Goal: Information Seeking & Learning: Learn about a topic

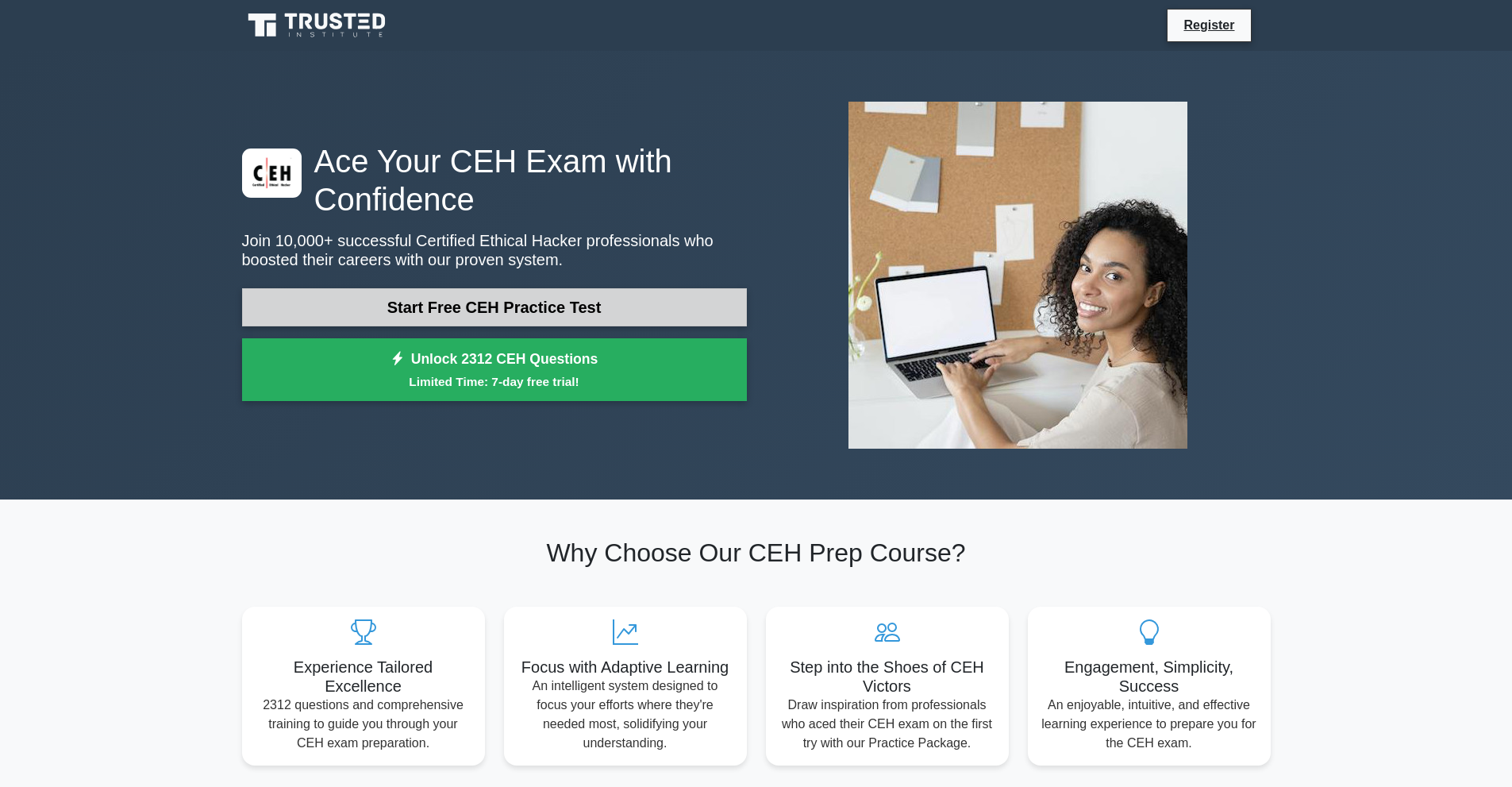
click at [367, 307] on link "Start Free CEH Practice Test" at bounding box center [494, 308] width 505 height 38
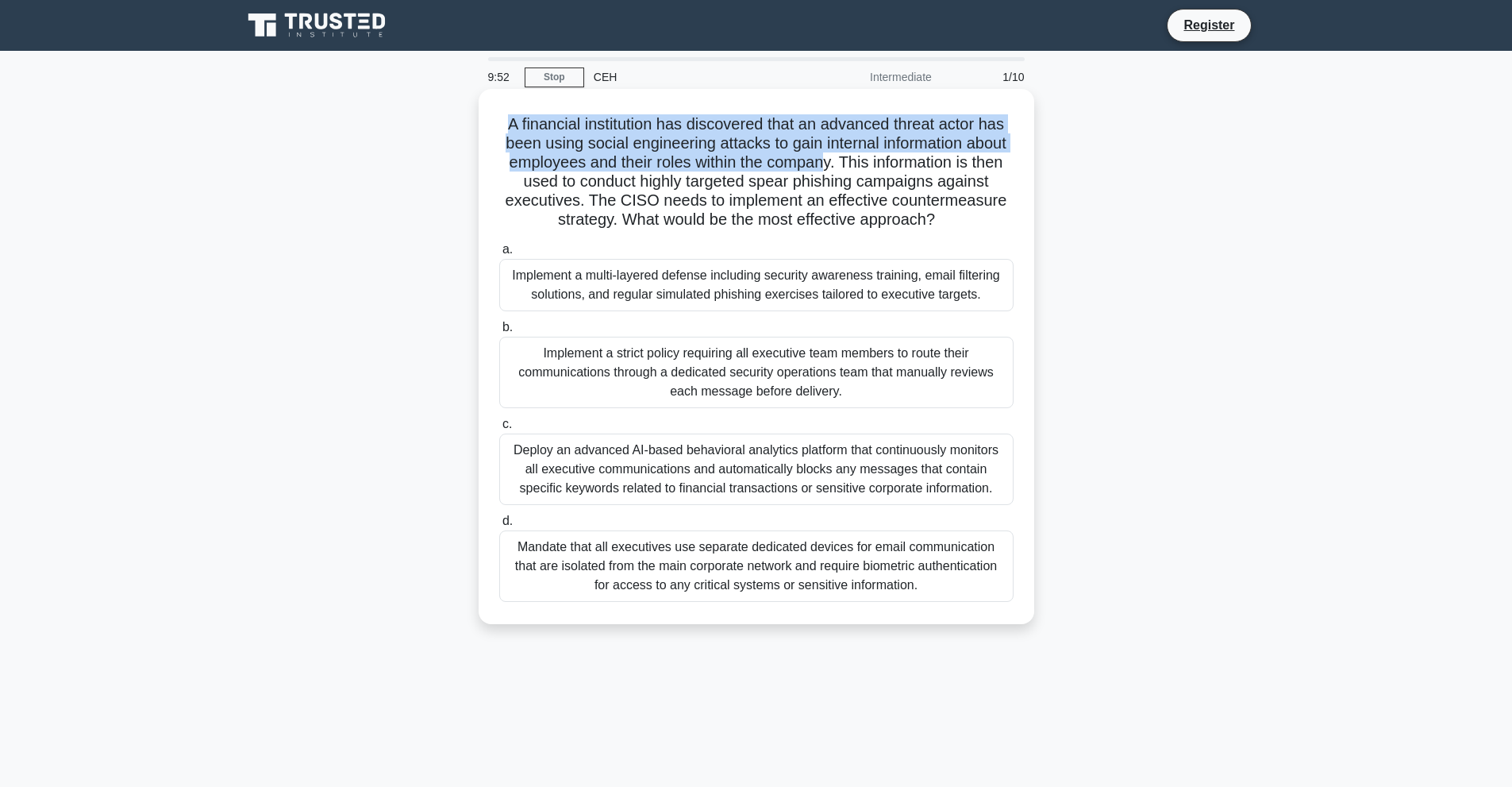
drag, startPoint x: 494, startPoint y: 127, endPoint x: 874, endPoint y: 162, distance: 381.6
click at [874, 162] on div "A financial institution has discovered that an advanced threat actor has been u…" at bounding box center [756, 356] width 543 height 522
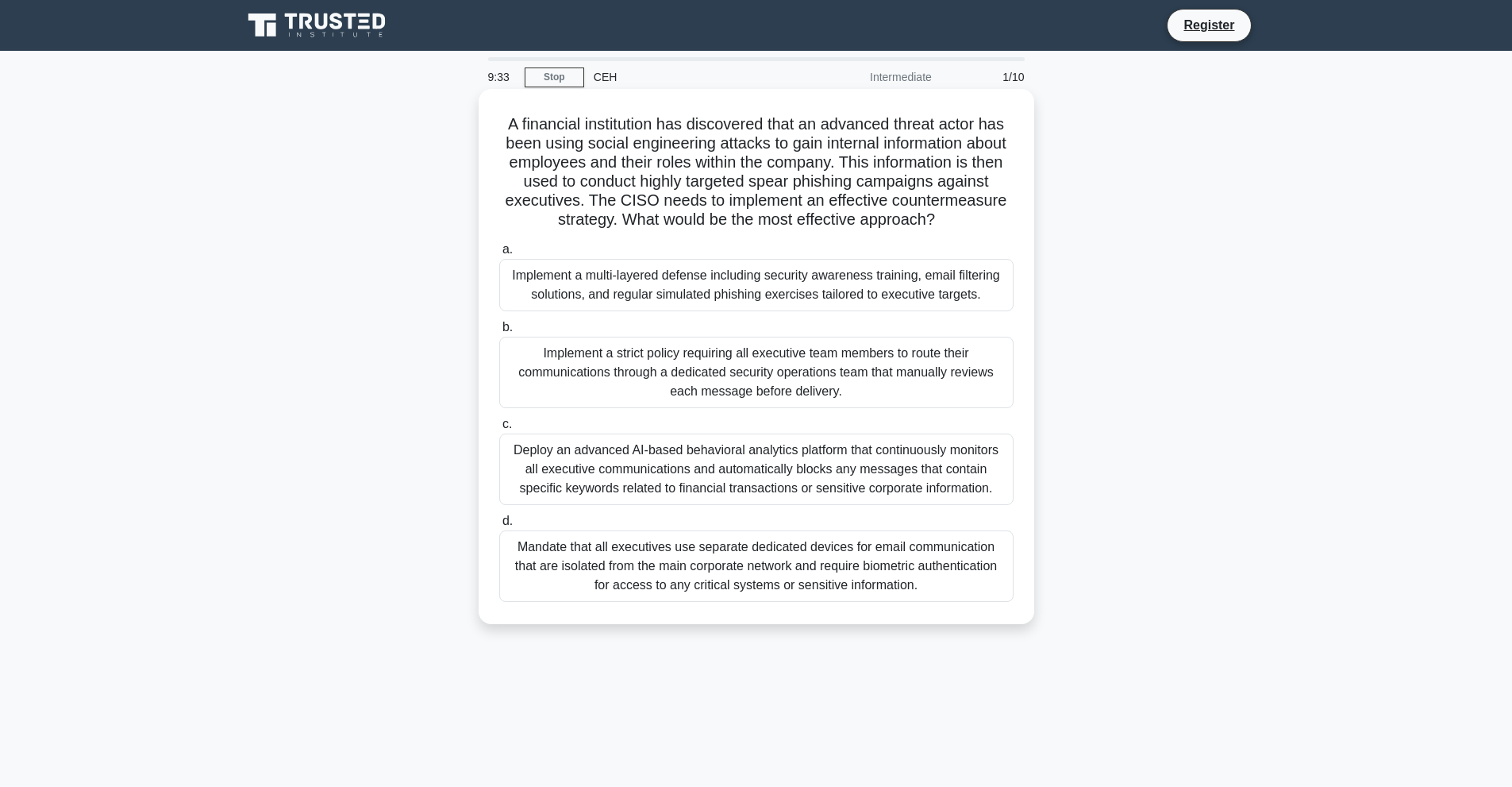
click at [589, 311] on div "Implement a multi-layered defense including security awareness training, email …" at bounding box center [756, 285] width 514 height 53
click at [499, 255] on input "a. Implement a multi-layered defense including security awareness training, ema…" at bounding box center [499, 250] width 0 height 10
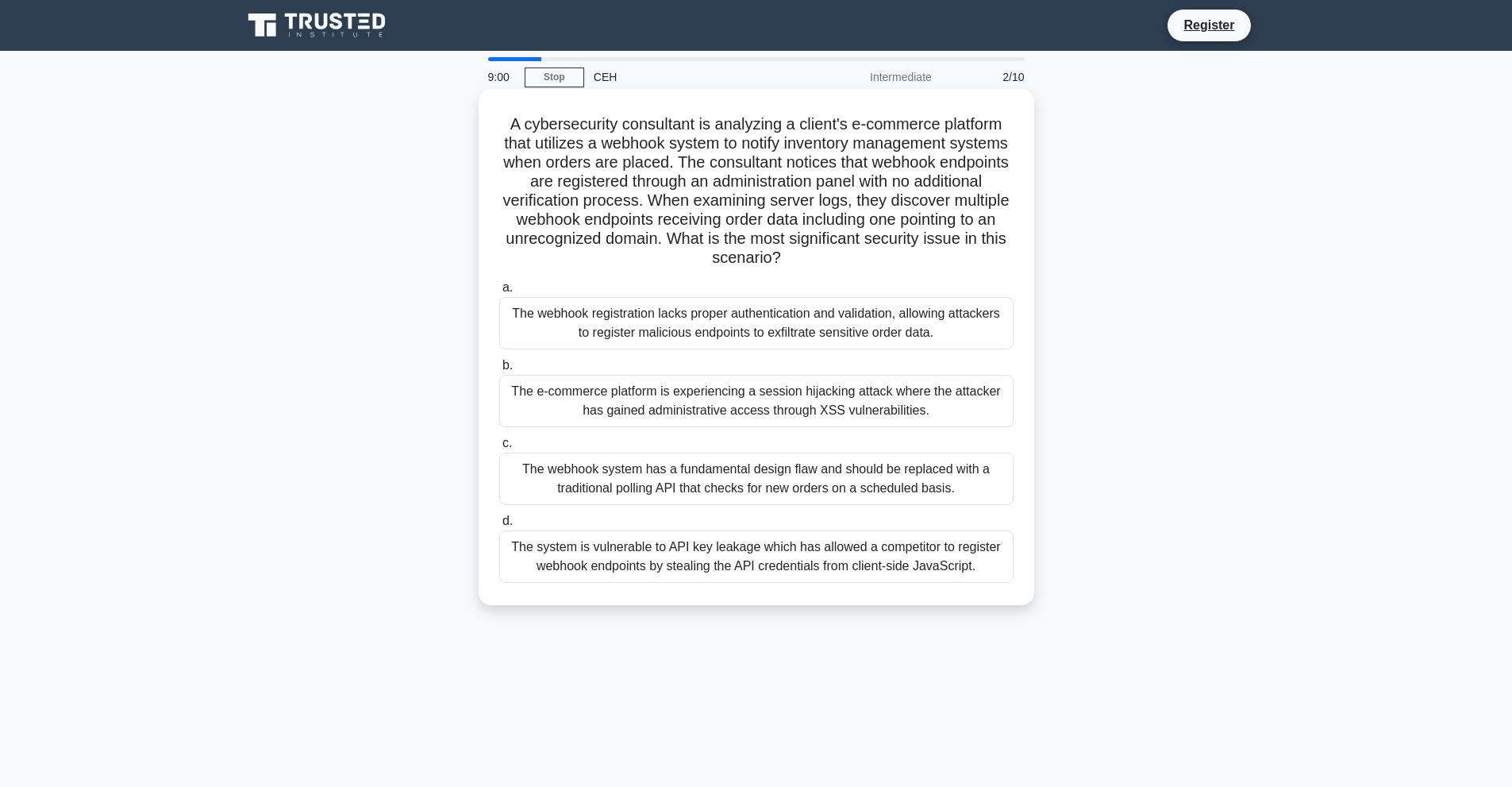
click at [723, 381] on div "The e-commerce platform is experiencing a session hijacking attack where the at…" at bounding box center [756, 401] width 514 height 53
click at [499, 371] on input "b. The e-commerce platform is experiencing a session hijacking attack where the…" at bounding box center [499, 365] width 0 height 10
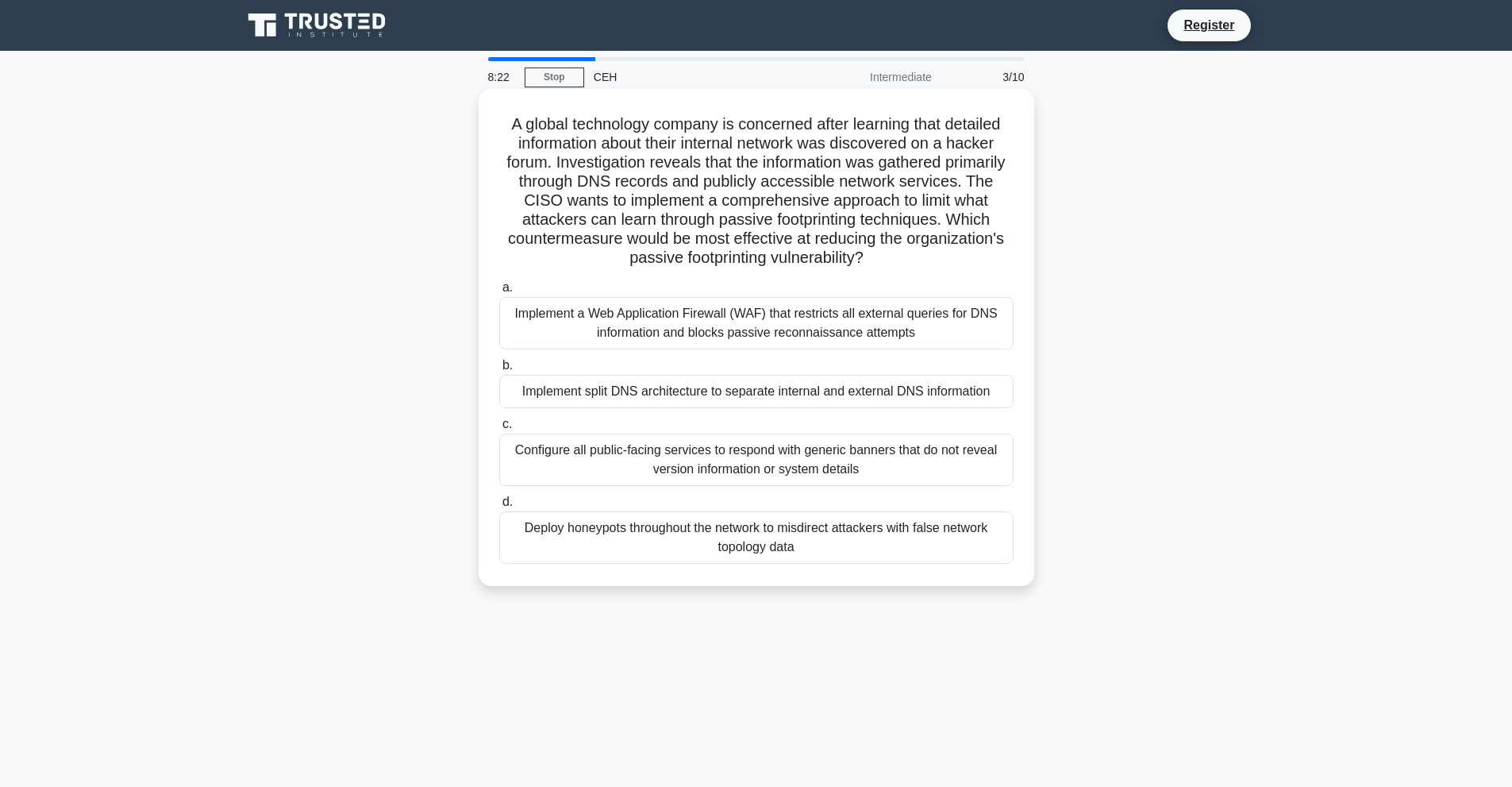
click at [567, 458] on div "Configure all public-facing services to respond with generic banners that do no…" at bounding box center [756, 460] width 514 height 53
click at [499, 430] on input "c. Configure all public-facing services to respond with generic banners that do…" at bounding box center [499, 424] width 0 height 10
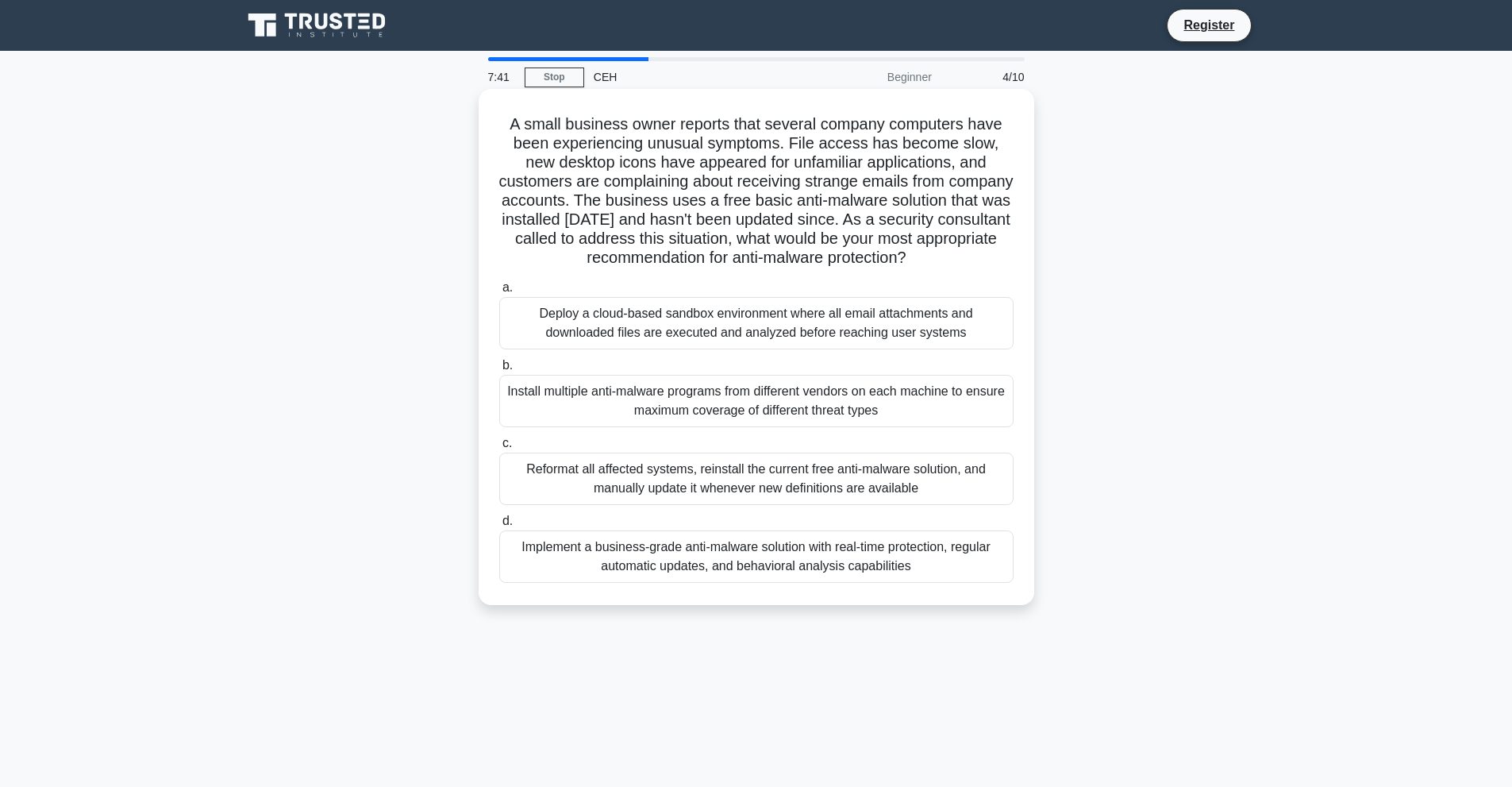
click at [762, 573] on div "Implement a business-grade anti-malware solution with real-time protection, reg…" at bounding box center [756, 557] width 514 height 53
click at [499, 526] on input "d. Implement a business-grade anti-malware solution with real-time protection, …" at bounding box center [499, 521] width 0 height 10
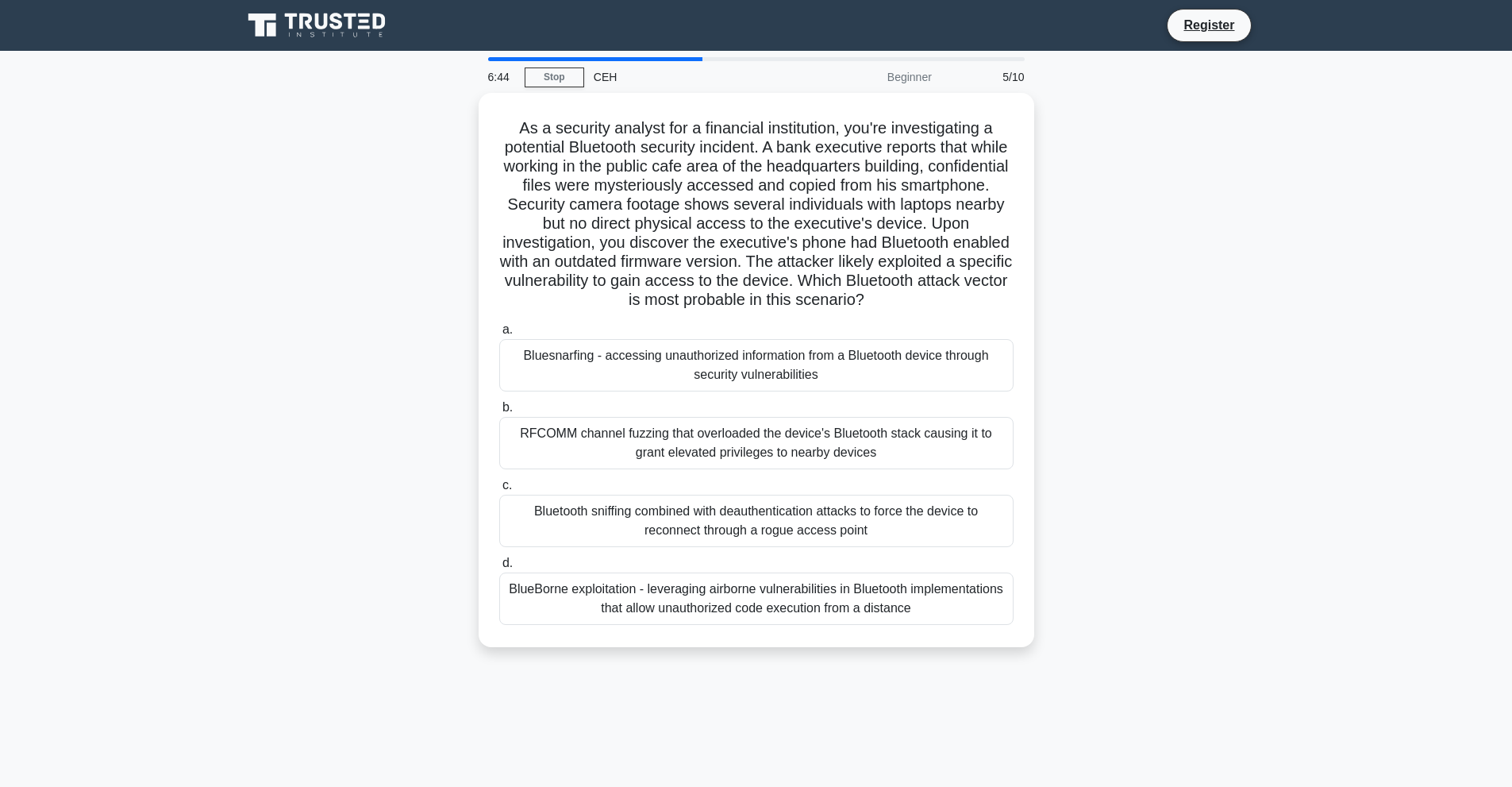
drag, startPoint x: 513, startPoint y: 128, endPoint x: 1056, endPoint y: 724, distance: 806.3
click at [1056, 724] on div "6:44 Stop CEH Beginner 5/10 As a security analyst for a financial institution, …" at bounding box center [756, 454] width 1048 height 794
copy div "As a security analyst for a financial institution, you're investigating a poten…"
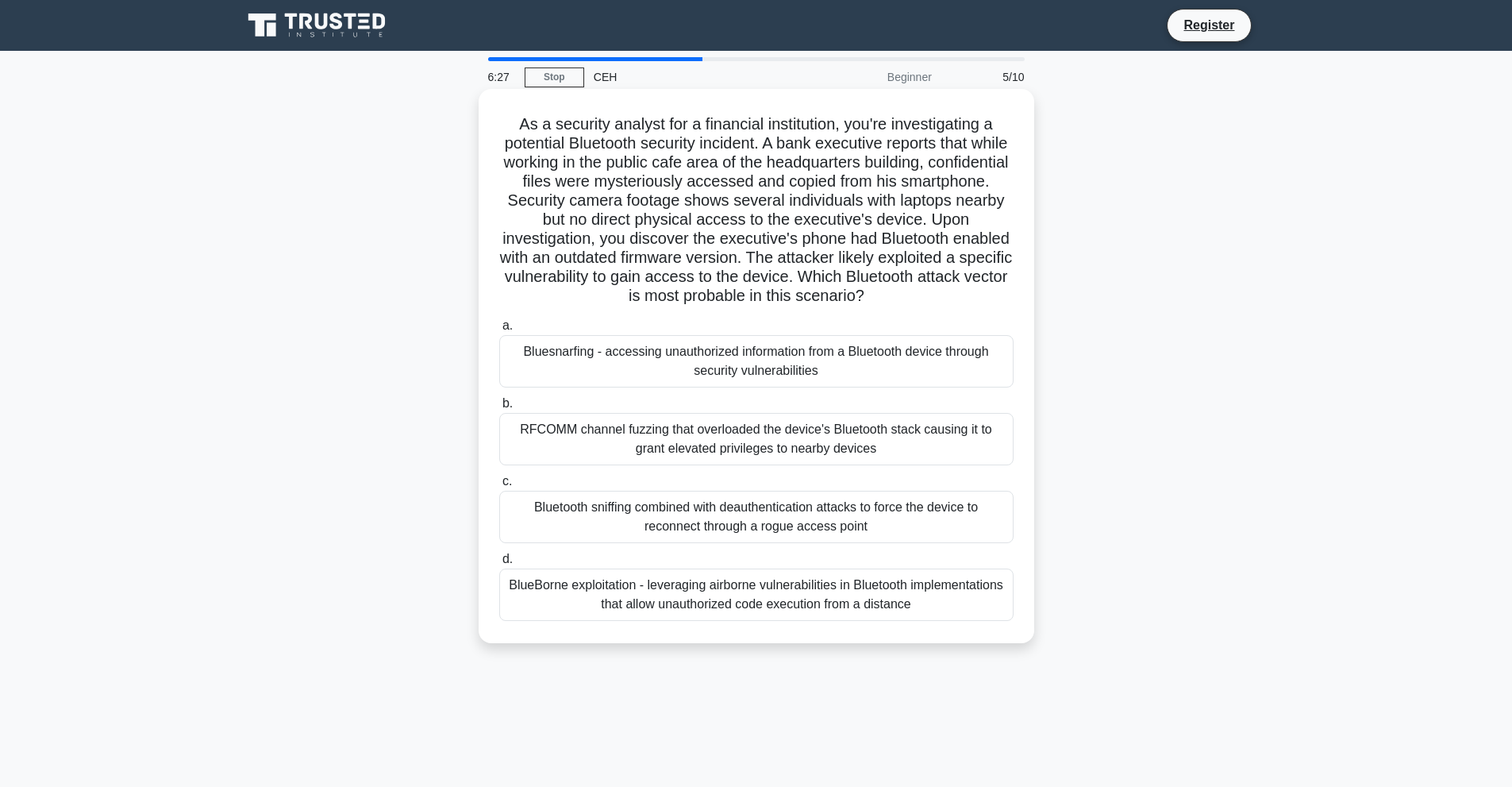
click at [601, 368] on div "Bluesnarfing - accessing unauthorized information from a Bluetooth device throu…" at bounding box center [756, 361] width 514 height 53
click at [499, 331] on input "a. Bluesnarfing - accessing unauthorized information from a Bluetooth device th…" at bounding box center [499, 325] width 0 height 10
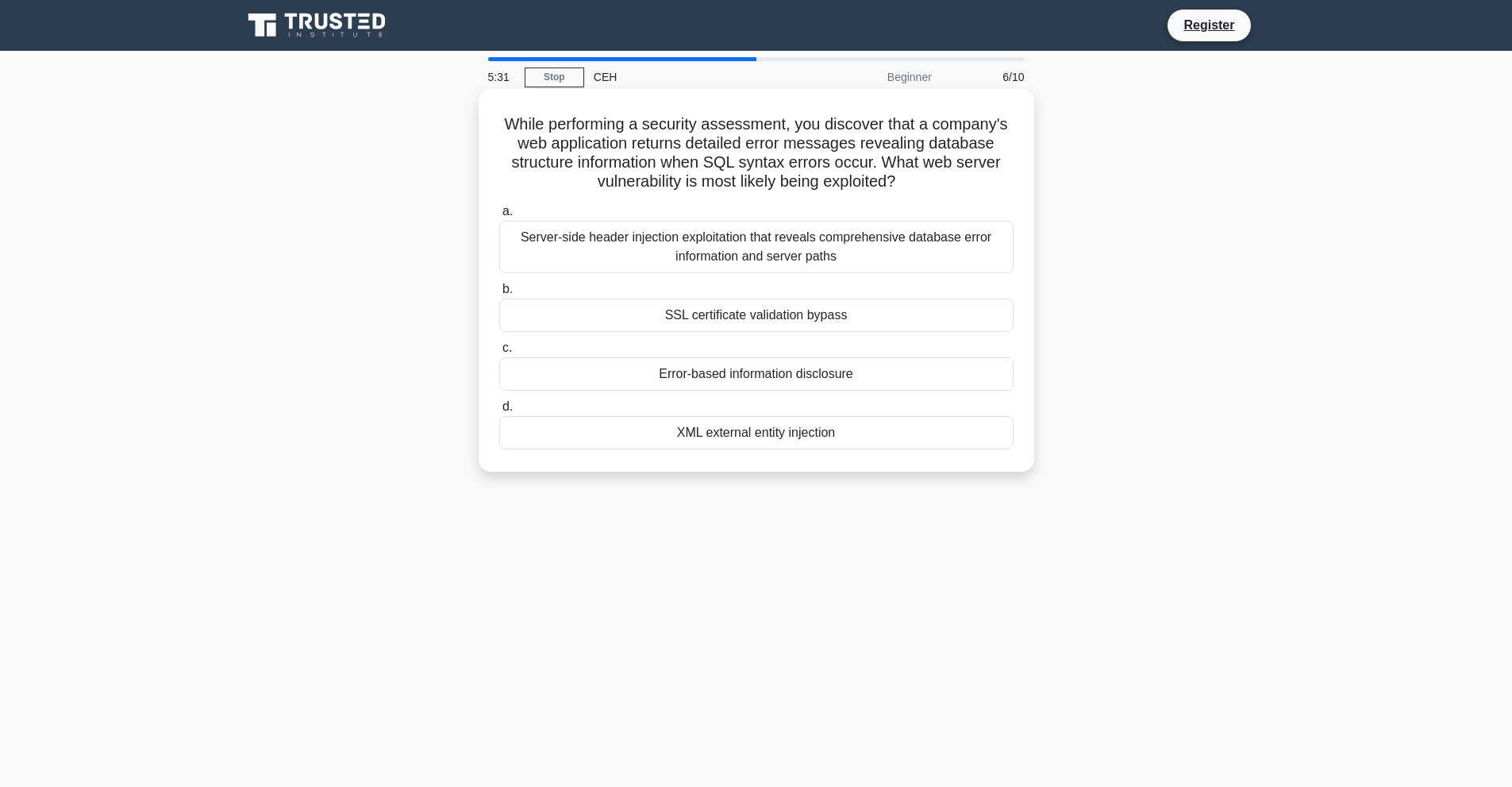
click at [651, 375] on div "Error-based information disclosure" at bounding box center [756, 374] width 514 height 33
click at [499, 353] on input "c. Error-based information disclosure" at bounding box center [499, 348] width 0 height 10
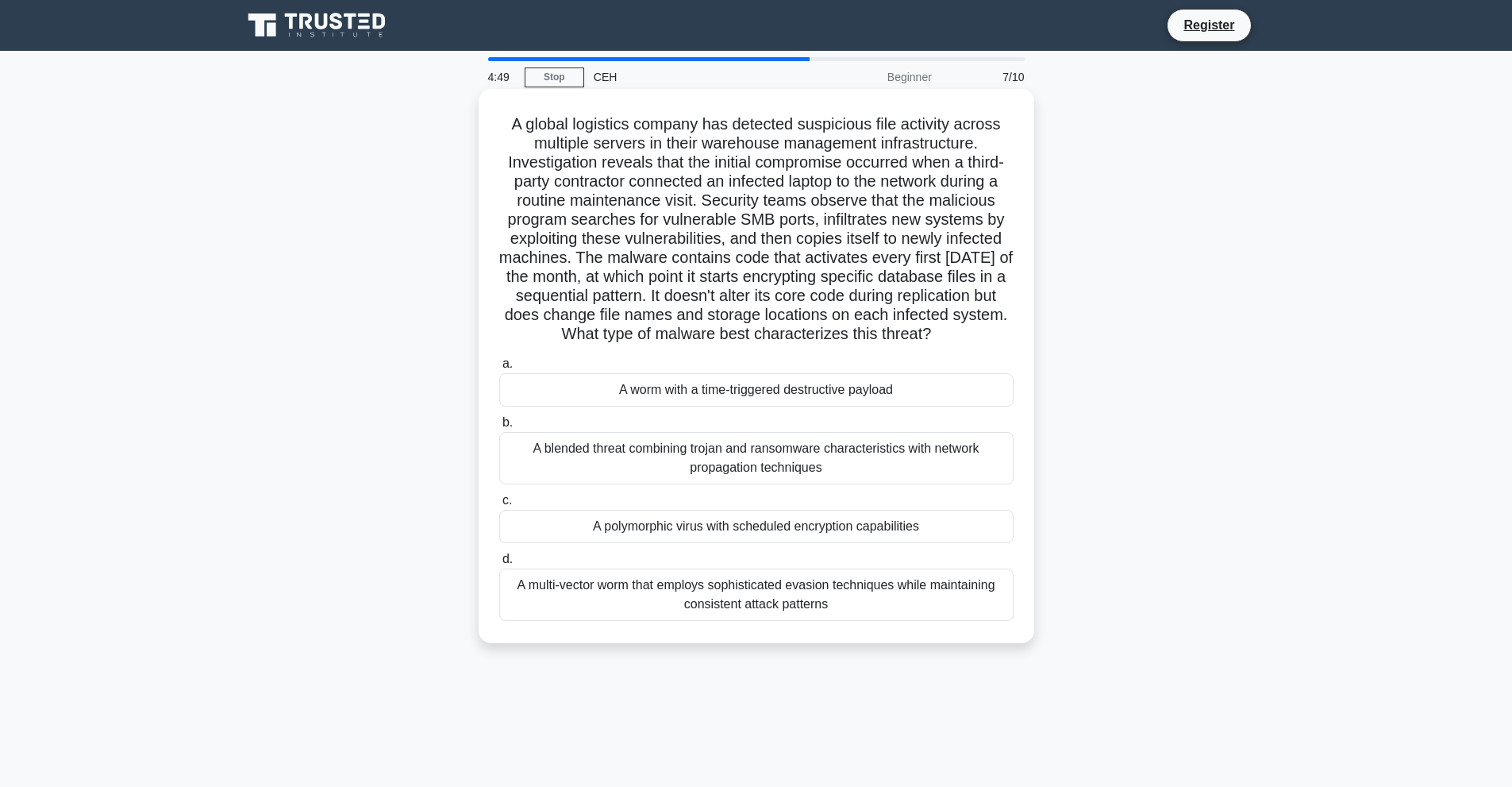
click at [729, 390] on div "A worm with a time-triggered destructive payload" at bounding box center [756, 390] width 514 height 33
click at [499, 369] on input "a. A worm with a time-triggered destructive payload" at bounding box center [499, 364] width 0 height 10
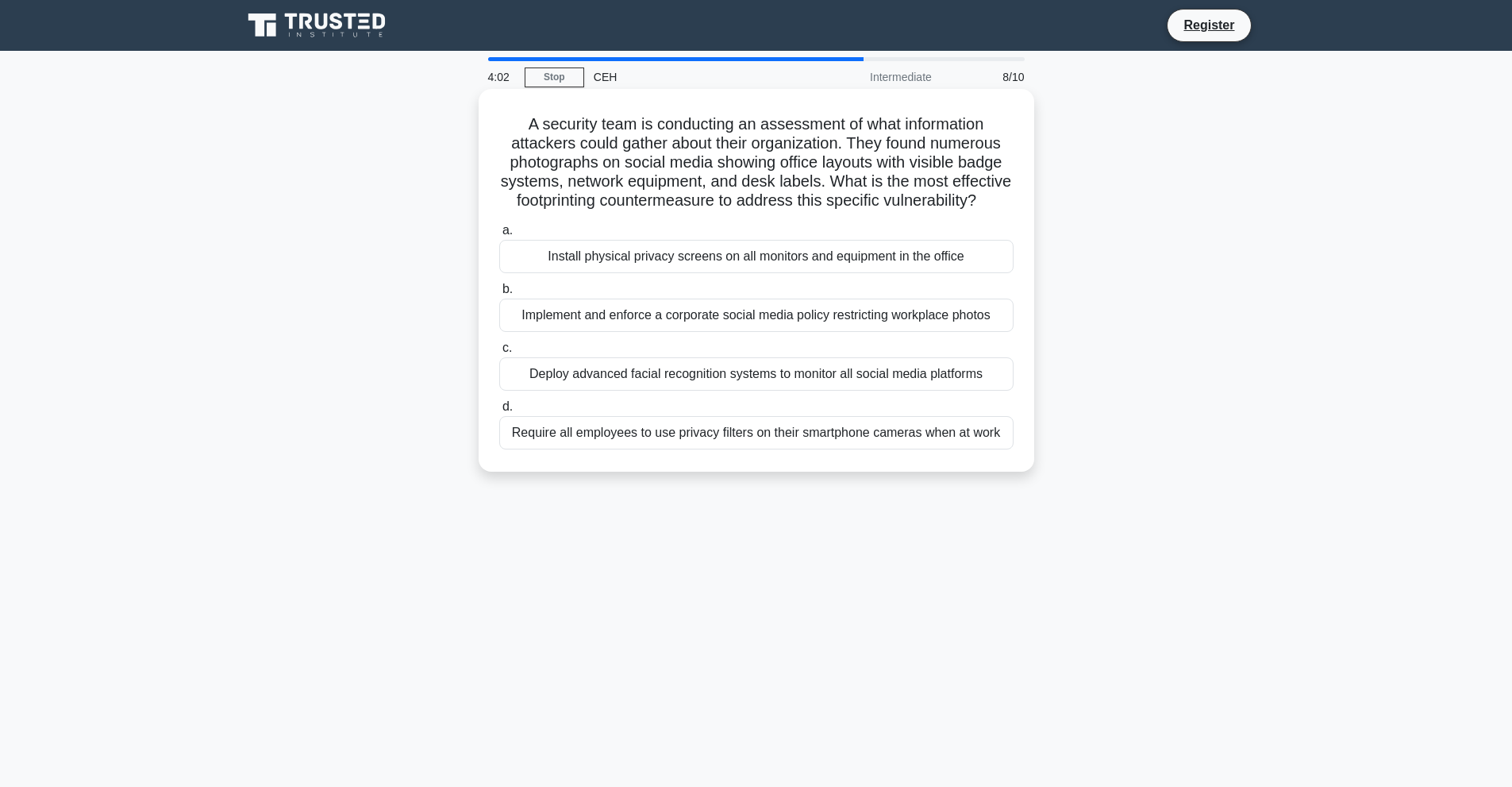
click at [772, 273] on div "Install physical privacy screens on all monitors and equipment in the office" at bounding box center [756, 257] width 514 height 33
click at [499, 236] on input "a. Install physical privacy screens on all monitors and equipment in the office" at bounding box center [499, 230] width 0 height 10
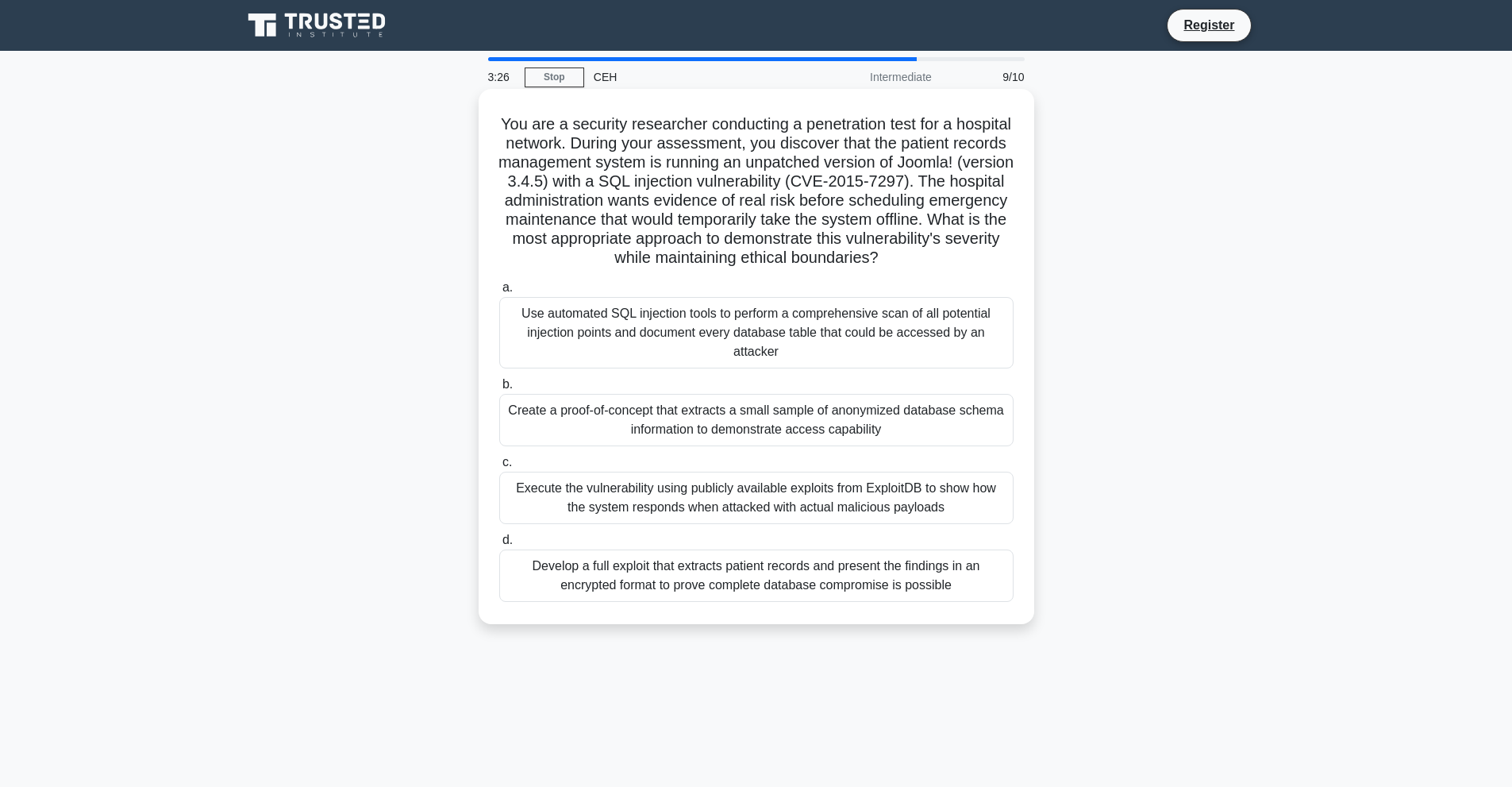
click at [646, 342] on div "Use automated SQL injection tools to perform a comprehensive scan of all potent…" at bounding box center [756, 333] width 514 height 72
click at [499, 293] on input "a. Use automated SQL injection tools to perform a comprehensive scan of all pot…" at bounding box center [499, 288] width 0 height 10
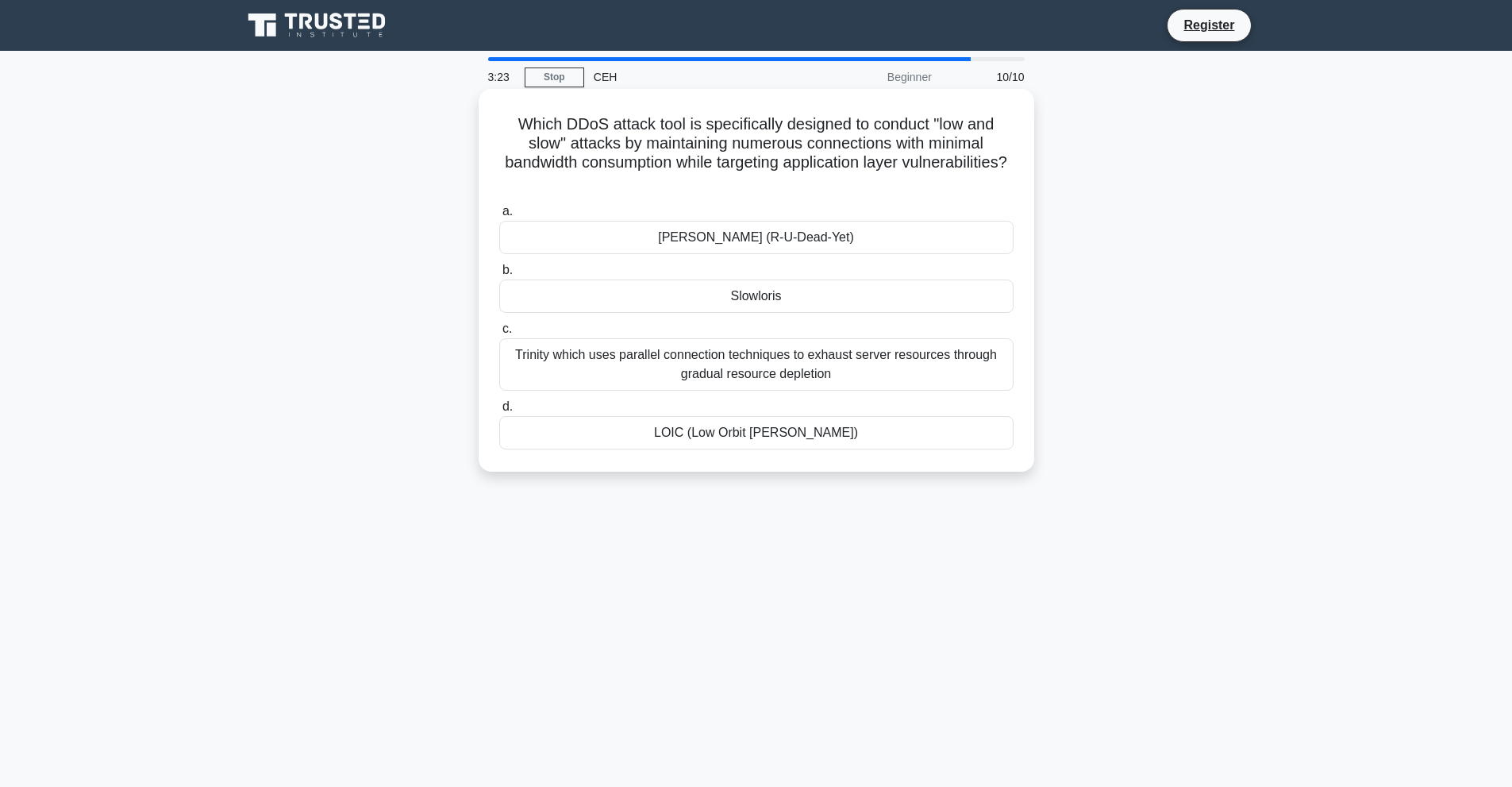
drag, startPoint x: 515, startPoint y: 122, endPoint x: 848, endPoint y: 175, distance: 337.2
click at [848, 175] on h5 "Which DDoS attack tool is specifically designed to conduct "low and slow" attac…" at bounding box center [756, 153] width 517 height 78
click at [726, 234] on div "RUDY (R-U-Dead-Yet)" at bounding box center [756, 238] width 514 height 33
click at [499, 217] on input "a. RUDY (R-U-Dead-Yet)" at bounding box center [499, 211] width 0 height 10
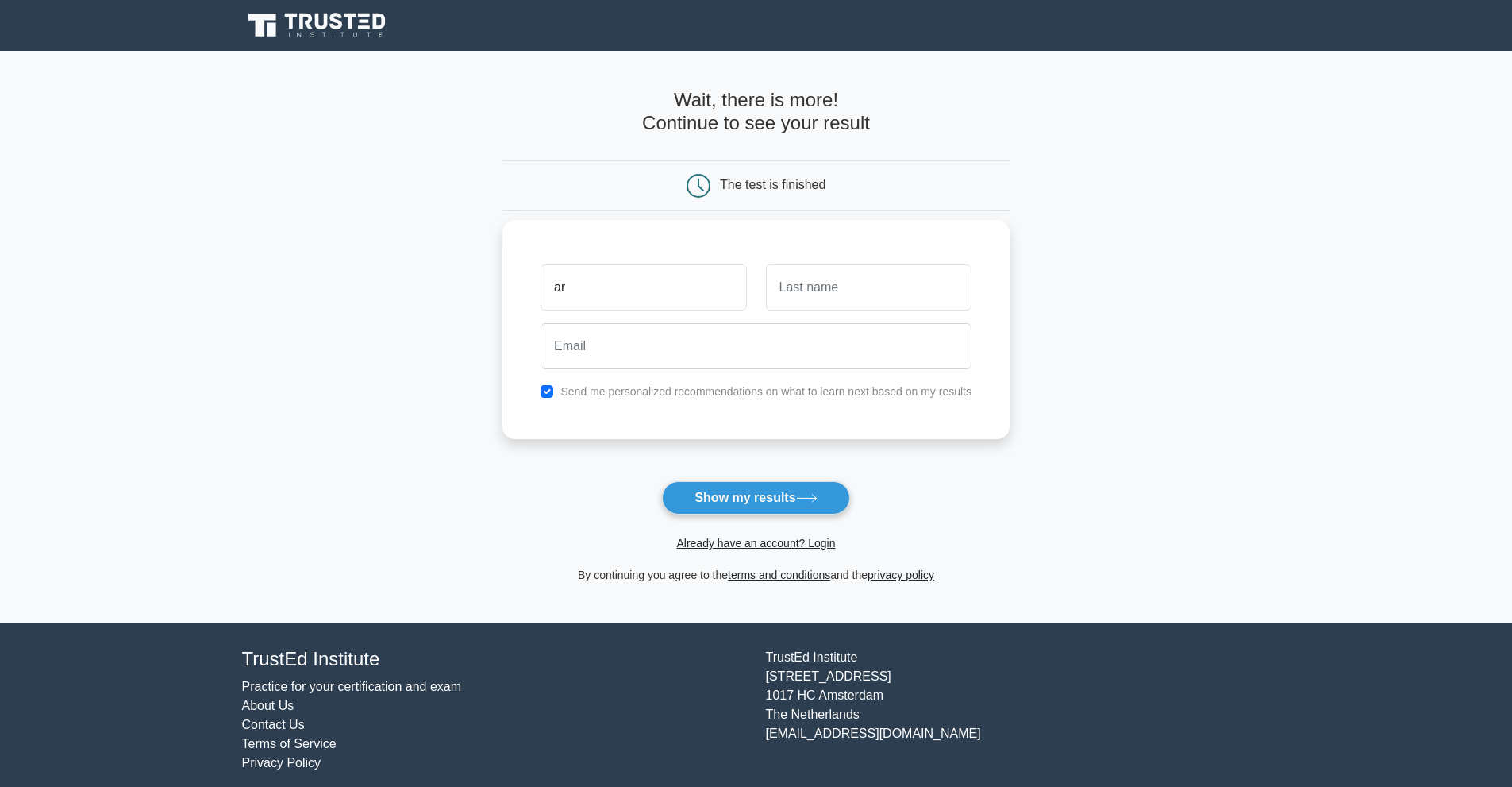
type input "Arun"
click at [860, 307] on input "text" at bounding box center [869, 288] width 206 height 46
type input "Prassath G K"
click at [828, 354] on input "email" at bounding box center [756, 346] width 431 height 46
type input "23ec012@kpriet.ac.in"
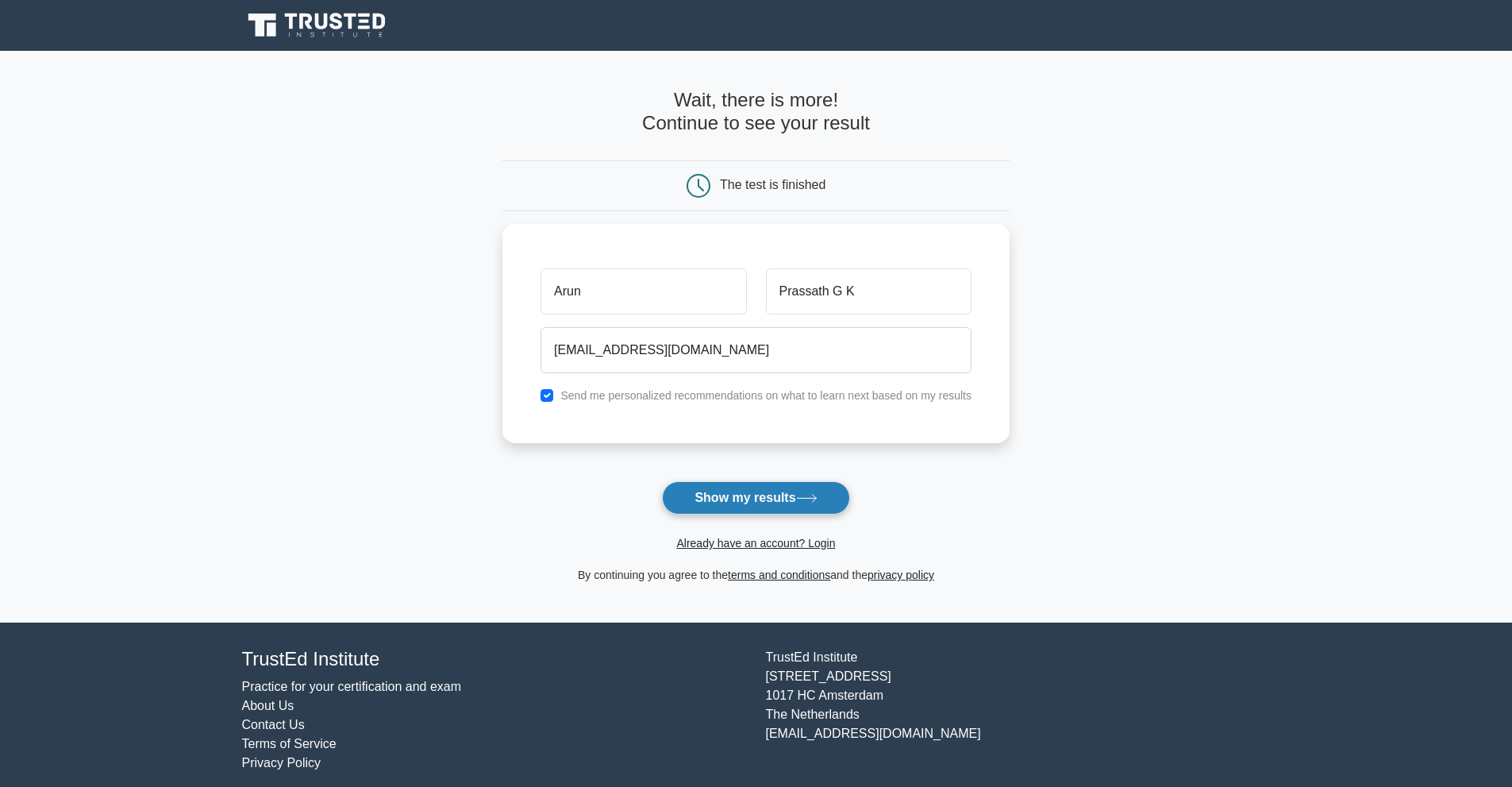
click at [725, 494] on button "Show my results" at bounding box center [756, 498] width 187 height 33
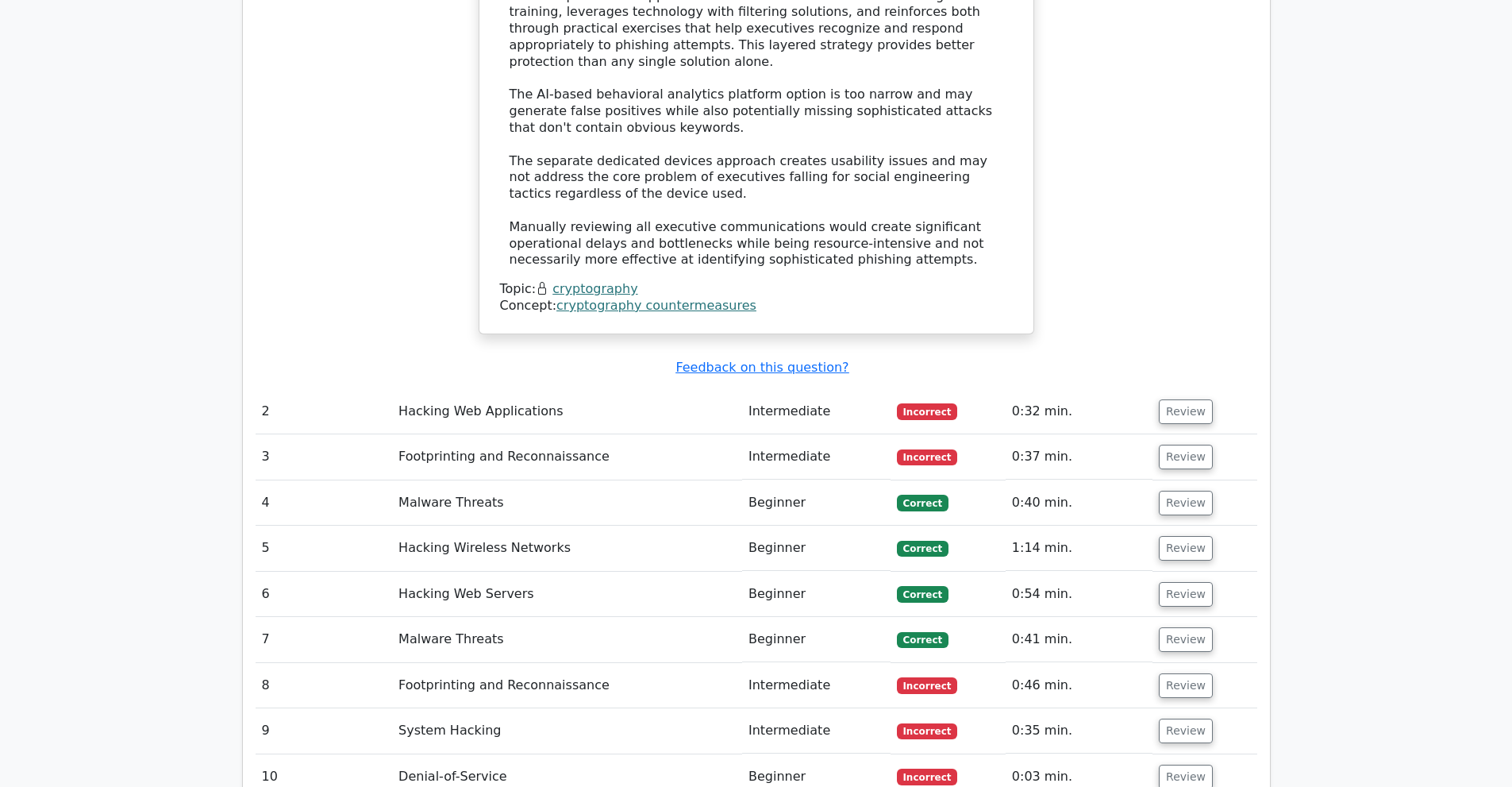
scroll to position [2139, 0]
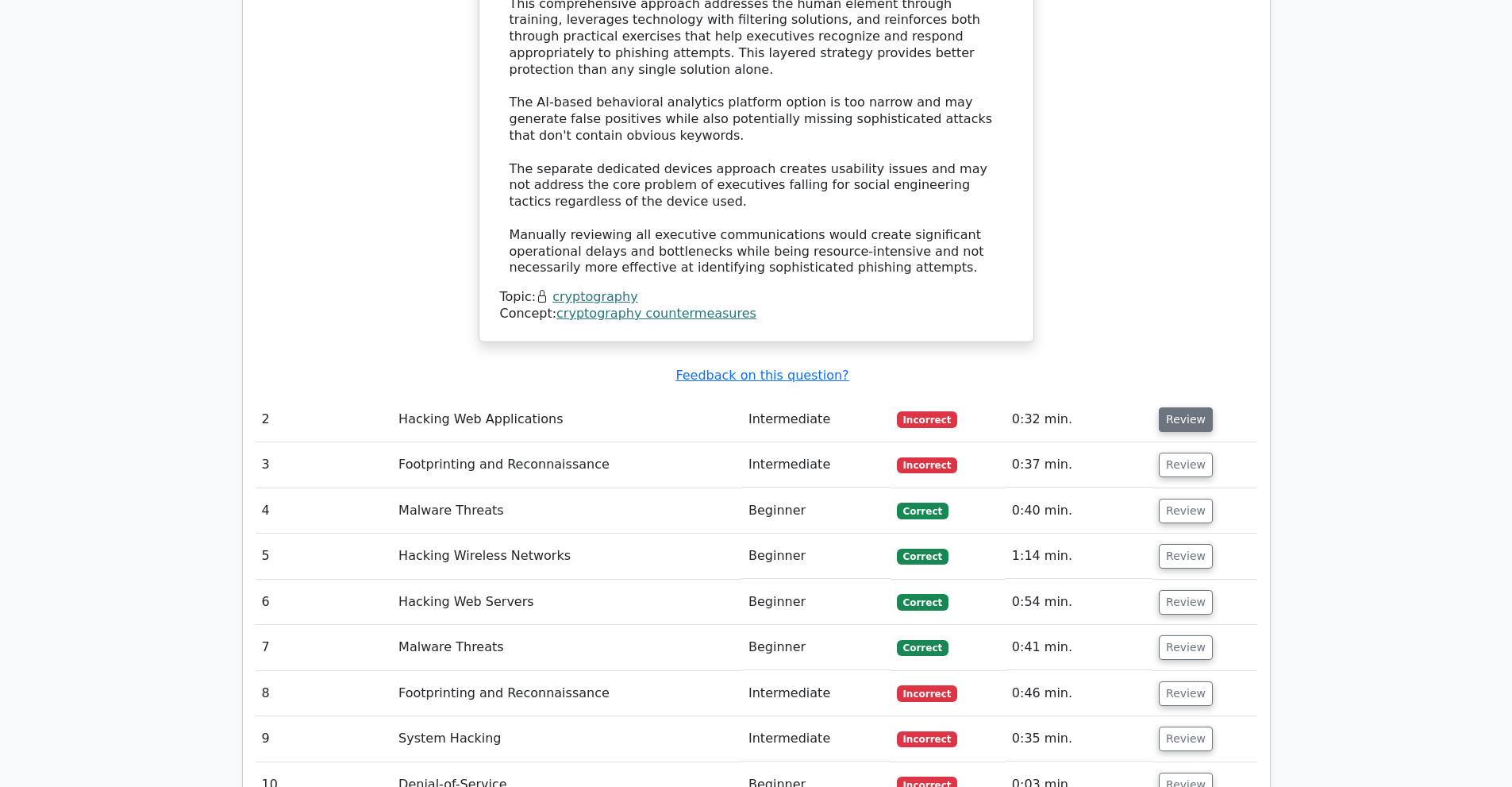
click at [1177, 407] on button "Review" at bounding box center [1186, 419] width 54 height 25
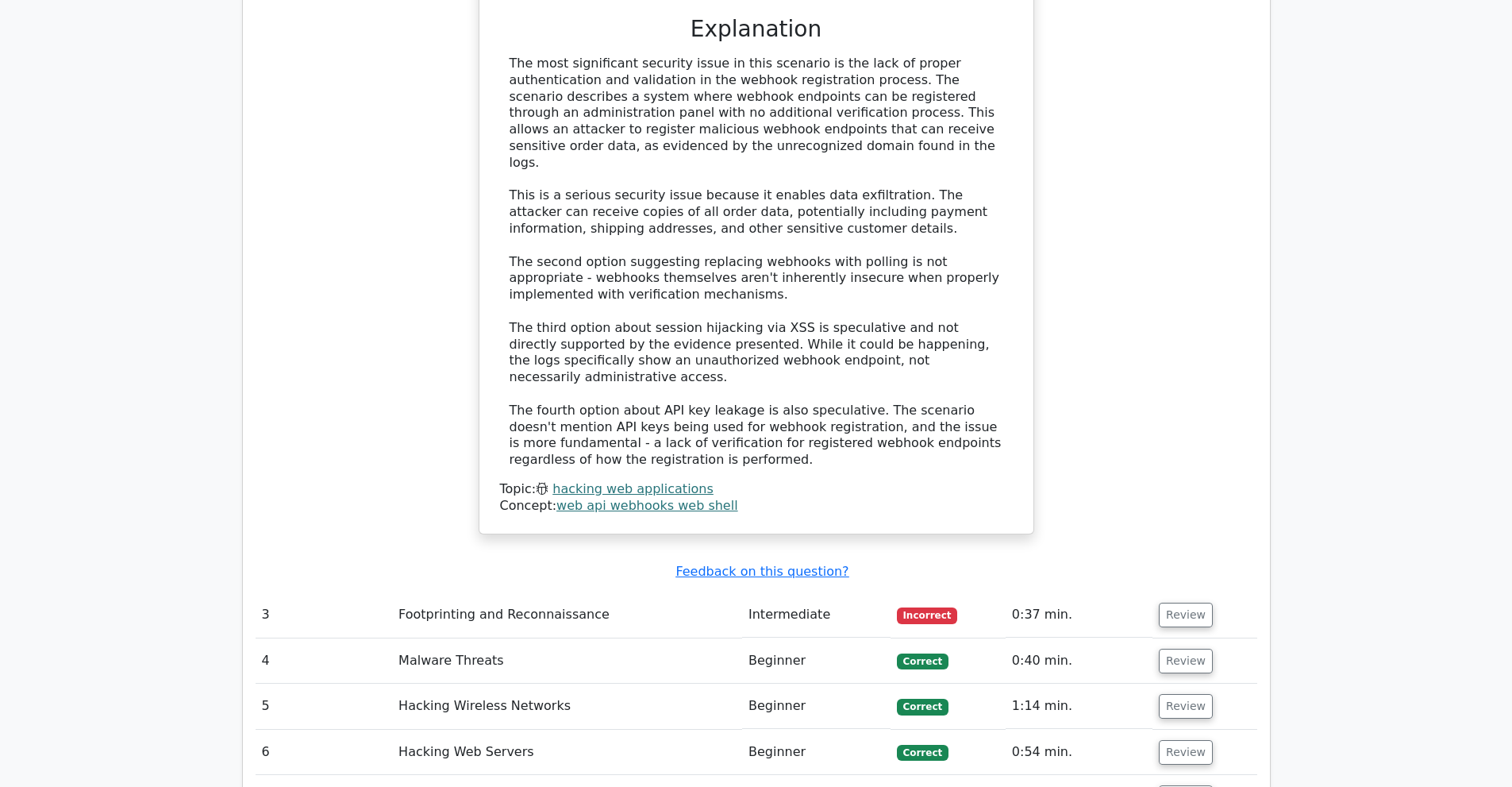
scroll to position [3083, 0]
click at [1160, 602] on button "Review" at bounding box center [1186, 614] width 54 height 25
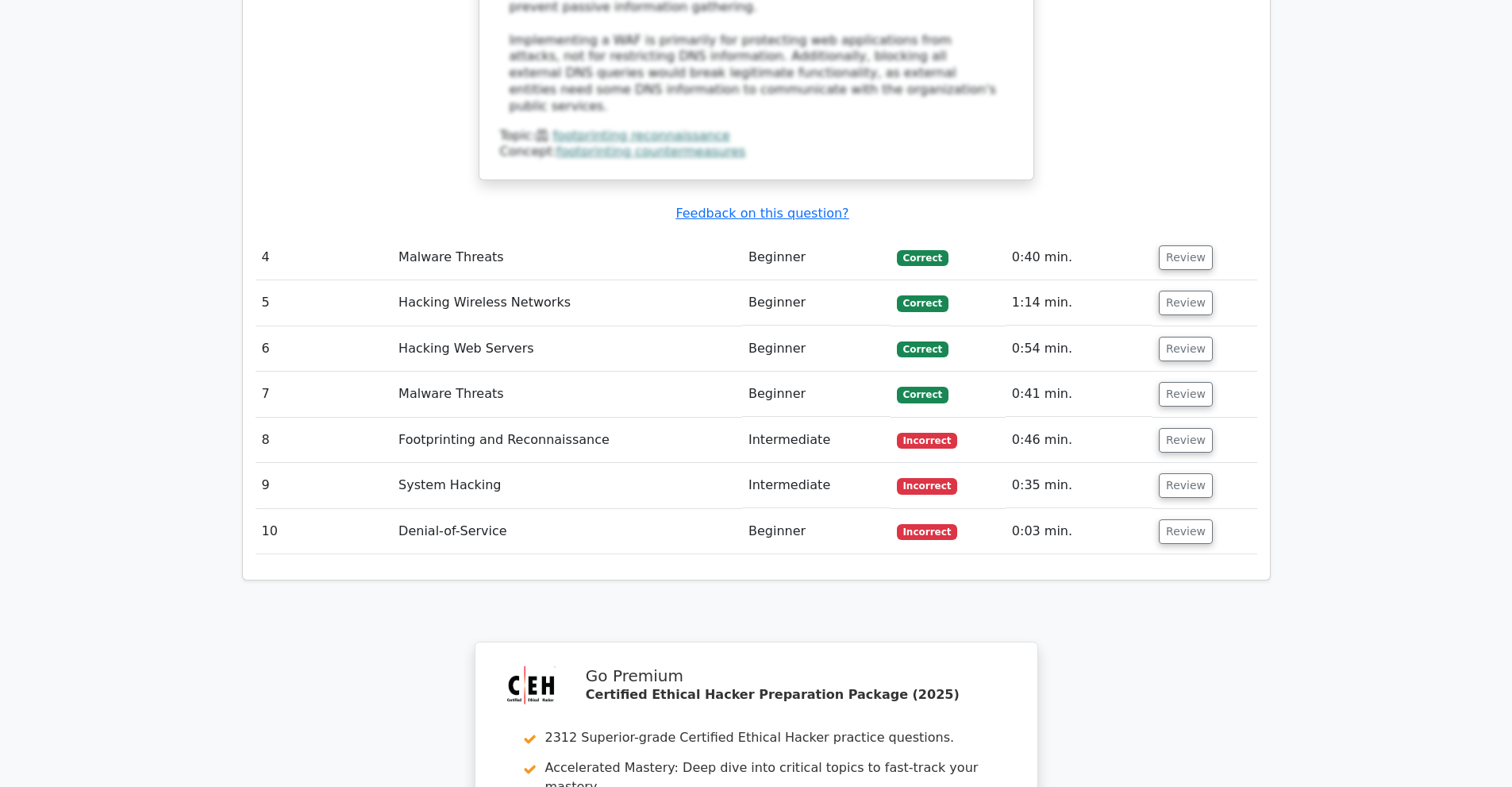
scroll to position [4862, 0]
